Goal: Transaction & Acquisition: Obtain resource

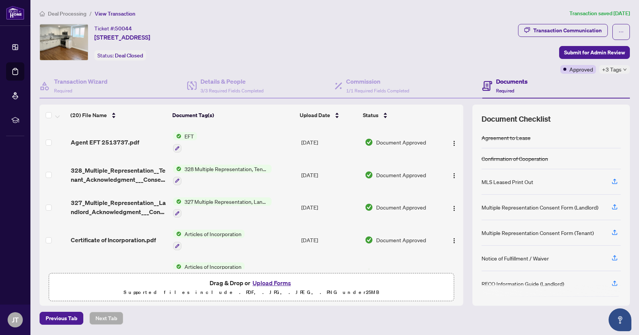
click at [68, 14] on span "Deal Processing" at bounding box center [67, 13] width 38 height 7
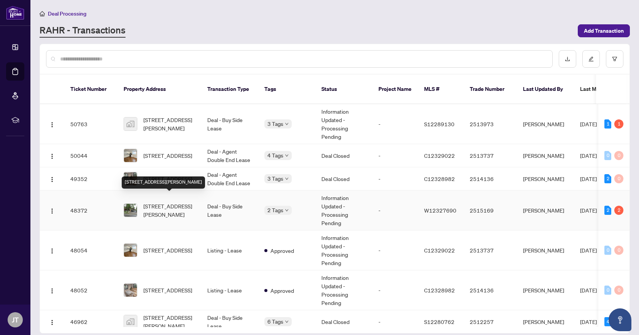
click at [157, 203] on span "[STREET_ADDRESS][PERSON_NAME]" at bounding box center [169, 210] width 52 height 17
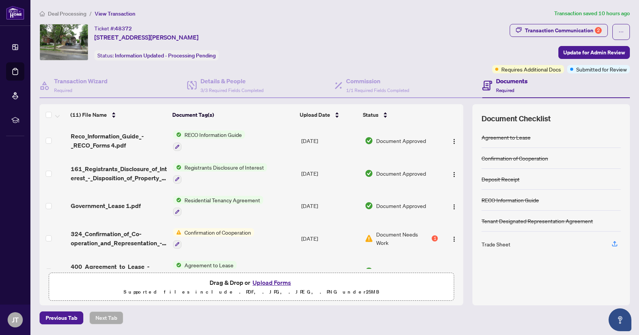
scroll to position [201, 0]
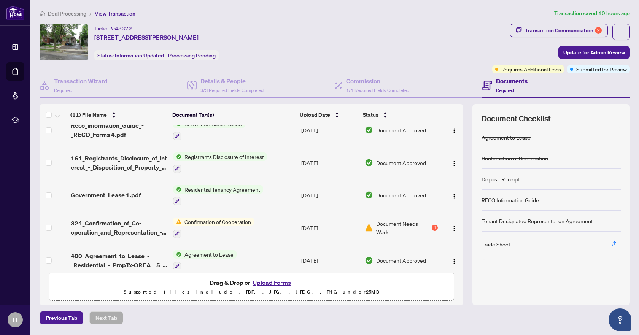
click at [116, 219] on span "324_Confirmation_of_Co-operation_and_Representation_-_Tenant_Landlord_-_PropTx-…" at bounding box center [119, 228] width 97 height 18
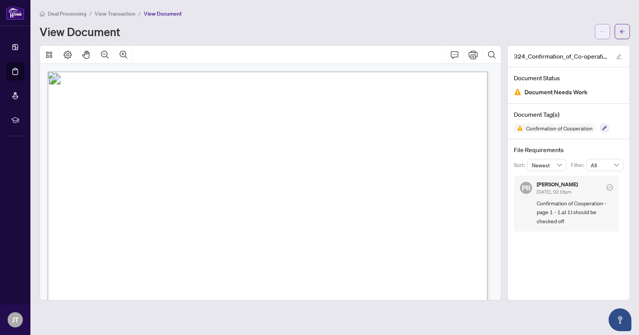
click at [606, 36] on button "button" at bounding box center [602, 31] width 15 height 15
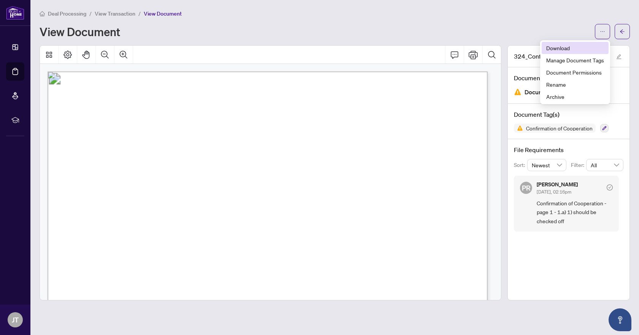
click at [562, 50] on span "Download" at bounding box center [575, 48] width 58 height 8
